Goal: Task Accomplishment & Management: Manage account settings

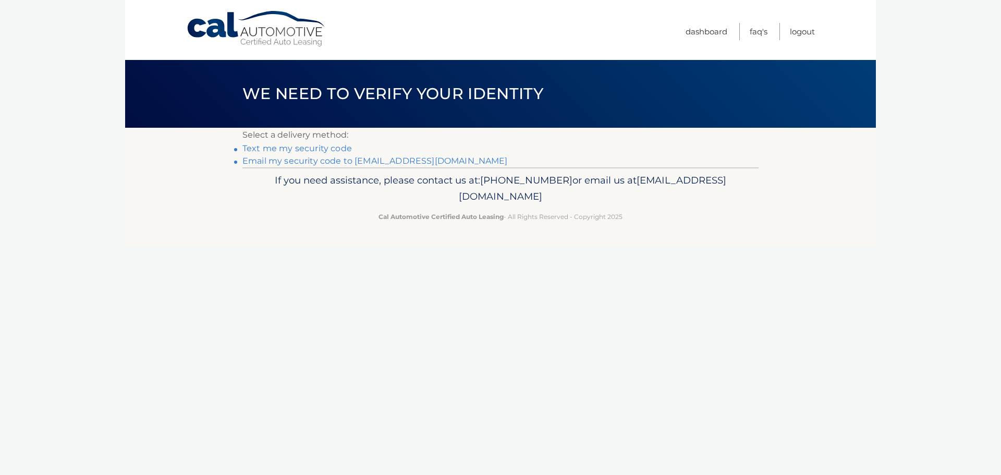
click at [292, 161] on link "Email my security code to m*********@calautomotive.com" at bounding box center [374, 161] width 265 height 10
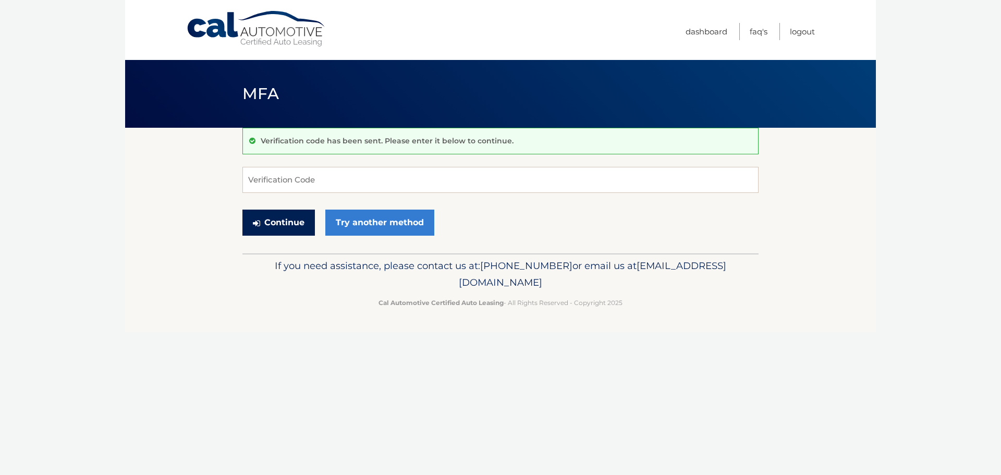
click at [288, 218] on button "Continue" at bounding box center [278, 223] width 72 height 26
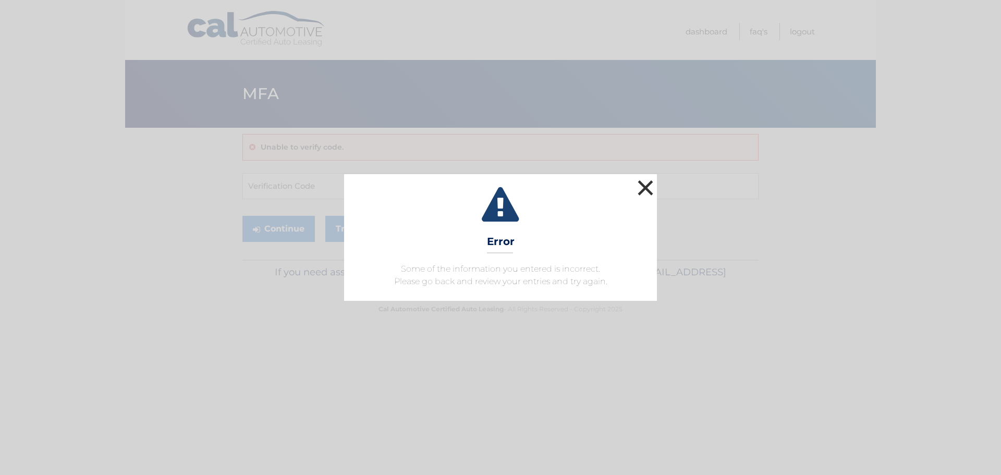
click at [641, 188] on button "×" at bounding box center [645, 187] width 21 height 21
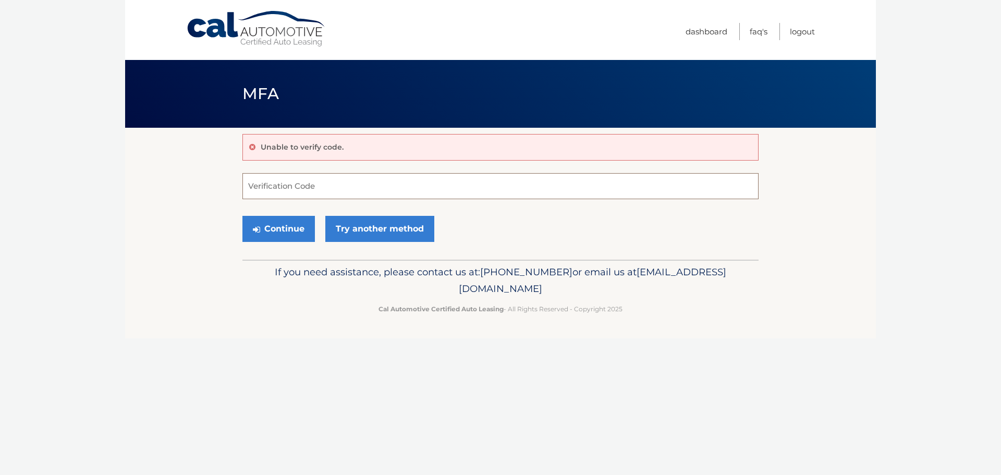
click at [266, 190] on input "Verification Code" at bounding box center [500, 186] width 516 height 26
type input "193162"
click at [291, 227] on button "Continue" at bounding box center [278, 229] width 72 height 26
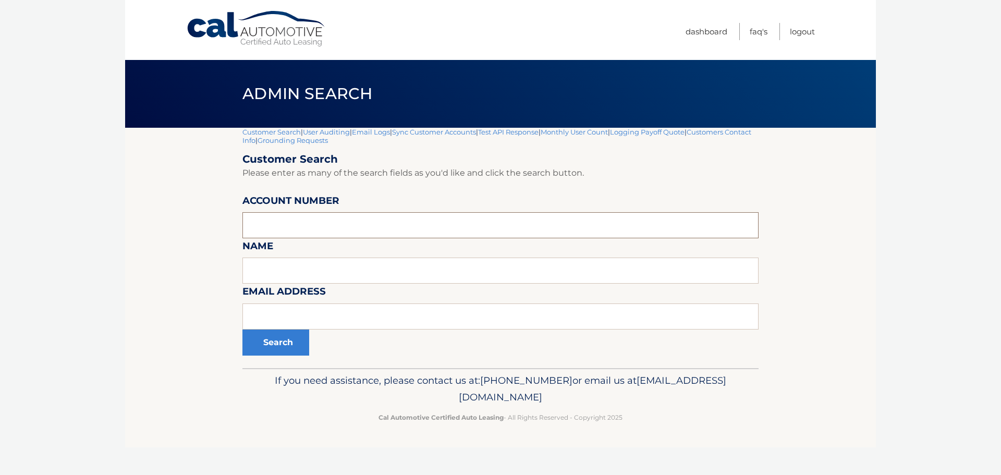
click at [291, 227] on input "text" at bounding box center [500, 225] width 516 height 26
type input "44455546529"
click at [287, 342] on button "Search" at bounding box center [275, 343] width 67 height 26
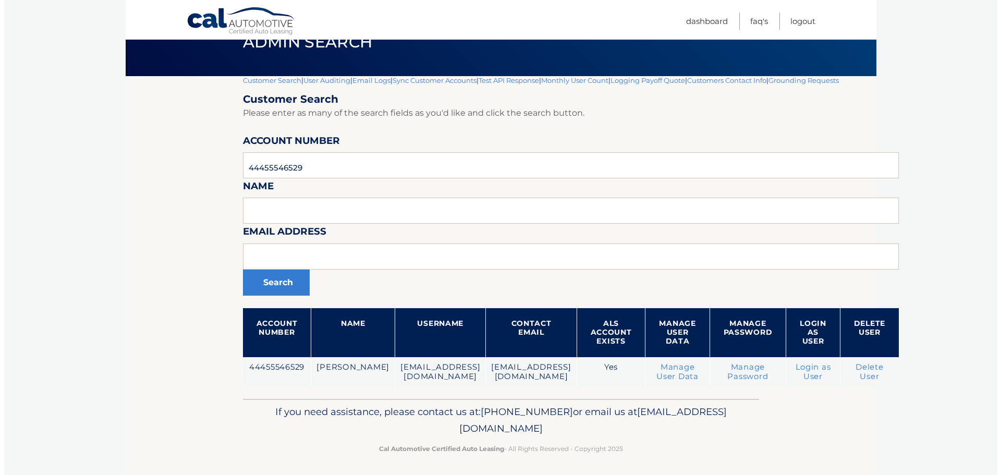
scroll to position [55, 0]
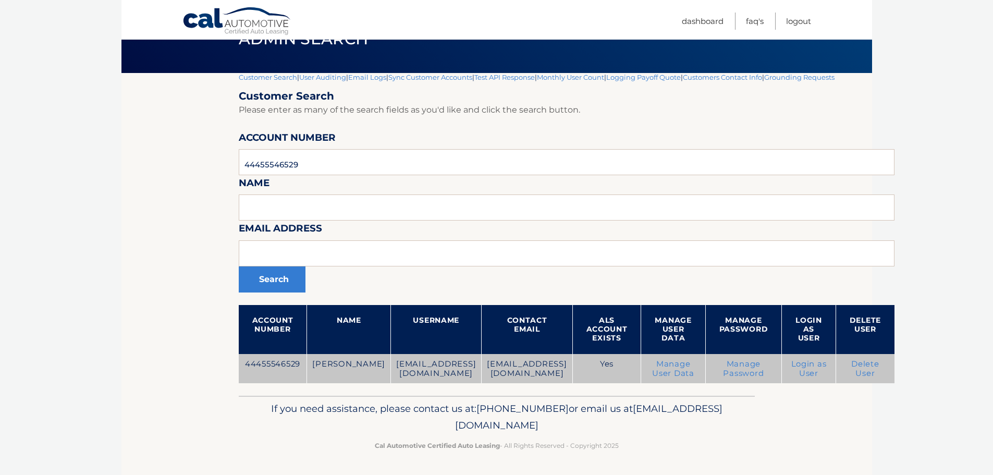
click at [876, 368] on link "Delete User" at bounding box center [866, 368] width 28 height 19
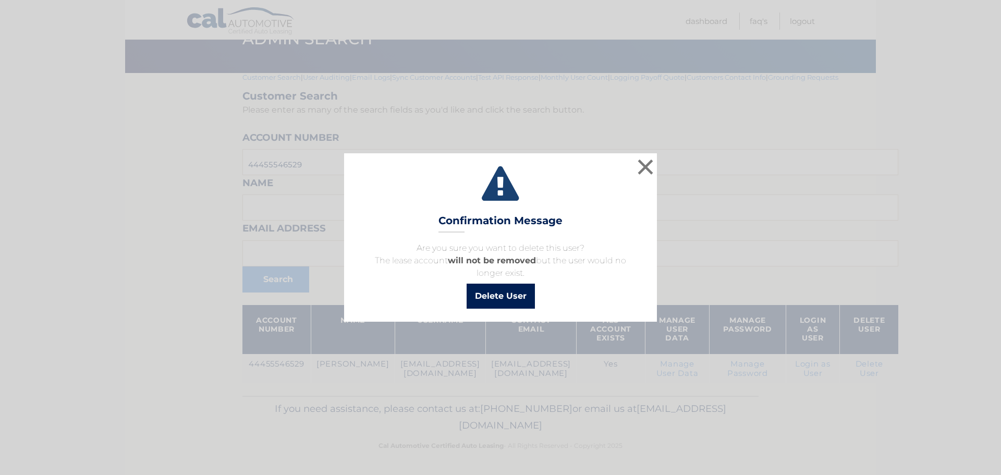
click at [497, 294] on button "Delete User" at bounding box center [501, 296] width 68 height 25
